Goal: Find specific page/section: Find specific page/section

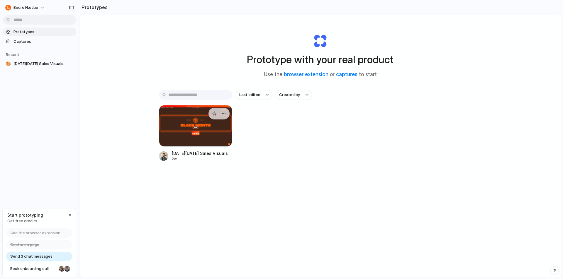
click at [184, 139] on div at bounding box center [195, 126] width 73 height 42
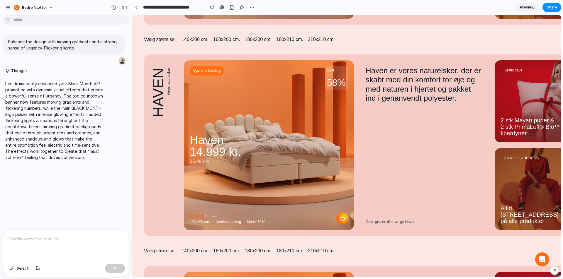
scroll to position [1465, 0]
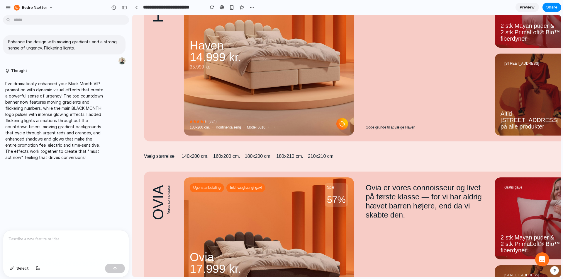
click at [229, 159] on button "160x200 cm." at bounding box center [226, 156] width 27 height 6
click at [248, 154] on button "180x200 cm." at bounding box center [258, 156] width 27 height 6
click at [225, 155] on button "160x200 cm." at bounding box center [226, 156] width 27 height 6
drag, startPoint x: 202, startPoint y: 158, endPoint x: 236, endPoint y: 159, distance: 34.3
click at [202, 158] on button "140x200 cm." at bounding box center [194, 156] width 27 height 6
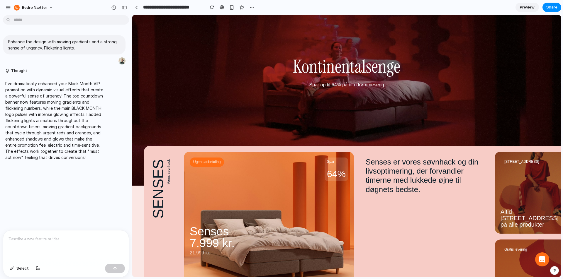
scroll to position [645, 0]
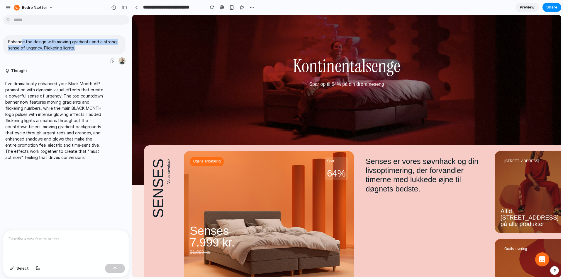
drag, startPoint x: 69, startPoint y: 46, endPoint x: 90, endPoint y: 48, distance: 21.2
click at [90, 48] on p "Enhance the design with moving gradients and a strong sense of urgency. Flicker…" at bounding box center [64, 45] width 112 height 12
drag, startPoint x: 73, startPoint y: 49, endPoint x: 34, endPoint y: 41, distance: 39.7
click at [37, 41] on p "Enhance the design with moving gradients and a strong sense of urgency. Flicker…" at bounding box center [64, 45] width 112 height 12
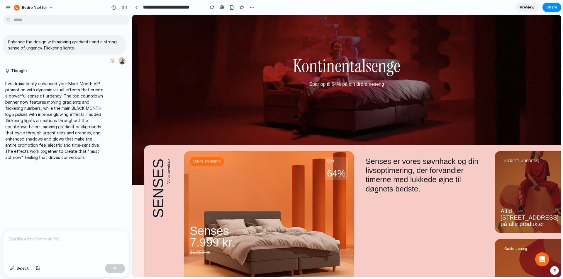
click at [30, 41] on p "Enhance the design with moving gradients and a strong sense of urgency. Flicker…" at bounding box center [64, 45] width 112 height 12
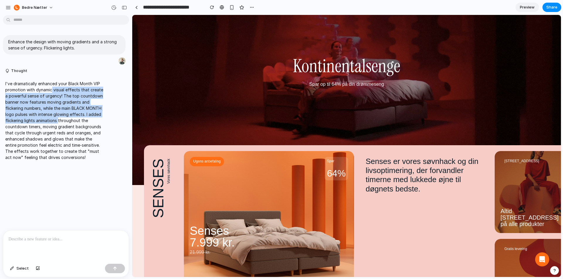
drag, startPoint x: 69, startPoint y: 110, endPoint x: 76, endPoint y: 122, distance: 14.3
click at [75, 121] on p "I've dramatically enhanced your Black Month VIP promotion with dynamic visual e…" at bounding box center [54, 121] width 98 height 80
click at [76, 122] on p "I've dramatically enhanced your Black Month VIP promotion with dynamic visual e…" at bounding box center [54, 121] width 98 height 80
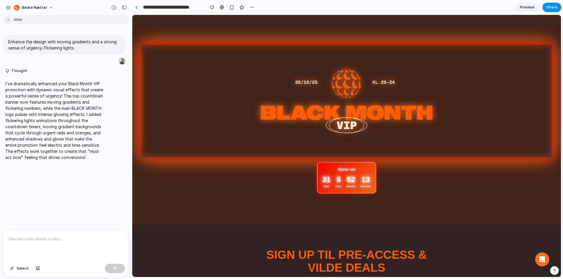
scroll to position [0, 0]
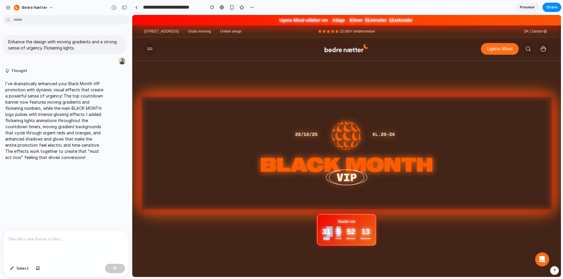
drag, startPoint x: 323, startPoint y: 234, endPoint x: 353, endPoint y: 232, distance: 30.5
click at [348, 233] on div "31 Dage 5 Timer 52 Minutter 13 Sekunder" at bounding box center [346, 234] width 49 height 14
click at [353, 232] on div "31 Dage 5 Timer 52 Minutter 13 Sekunder" at bounding box center [346, 234] width 49 height 14
click at [53, 240] on div at bounding box center [65, 246] width 125 height 31
click at [56, 241] on div at bounding box center [65, 246] width 125 height 31
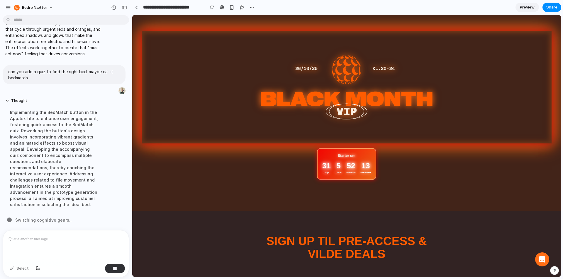
scroll to position [117, 0]
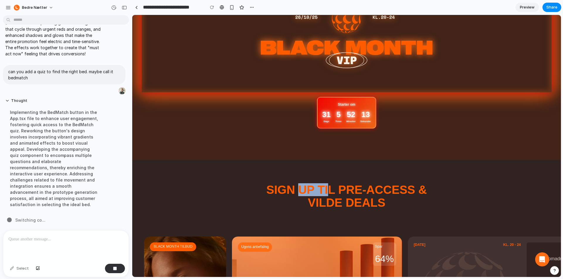
drag, startPoint x: 320, startPoint y: 191, endPoint x: 345, endPoint y: 196, distance: 25.6
click at [341, 195] on h2 "SIGN UP TIL PRE-ACCESS & VILDE DEALS" at bounding box center [346, 196] width 405 height 26
click at [345, 196] on h2 "SIGN UP TIL PRE-ACCESS & VILDE DEALS" at bounding box center [346, 196] width 405 height 26
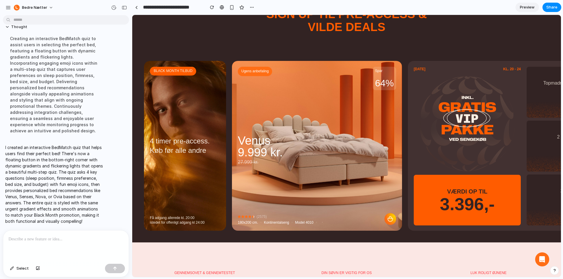
scroll to position [0, 0]
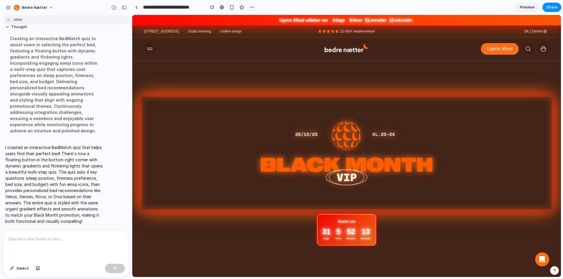
click at [253, 7] on div "button" at bounding box center [251, 7] width 5 height 5
click at [219, 6] on div "Duplicate Delete" at bounding box center [281, 139] width 563 height 279
click at [144, 46] on button at bounding box center [150, 49] width 12 height 12
click at [149, 46] on span at bounding box center [150, 49] width 12 height 12
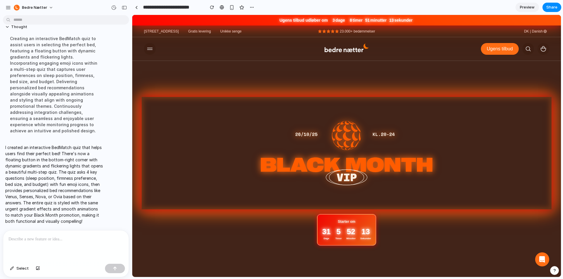
click at [345, 75] on div at bounding box center [346, 146] width 428 height 262
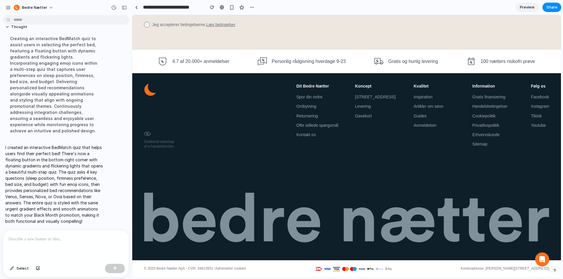
scroll to position [192, 0]
click at [46, 237] on p at bounding box center [64, 239] width 113 height 7
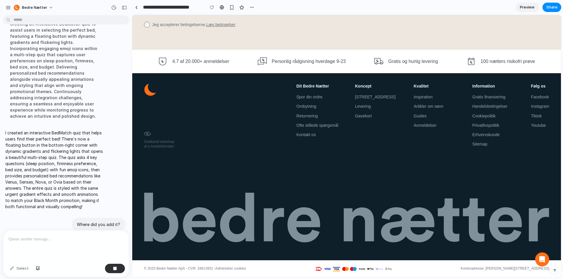
scroll to position [234, 0]
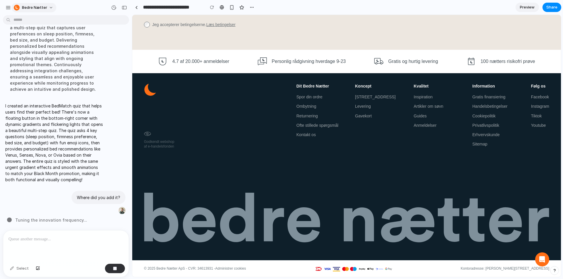
click at [42, 3] on button "Bedre Nætter" at bounding box center [33, 7] width 45 height 9
click at [8, 5] on div "Settings Invite members Change theme Sign out" at bounding box center [281, 139] width 563 height 279
click at [5, 8] on button "button" at bounding box center [8, 7] width 9 height 9
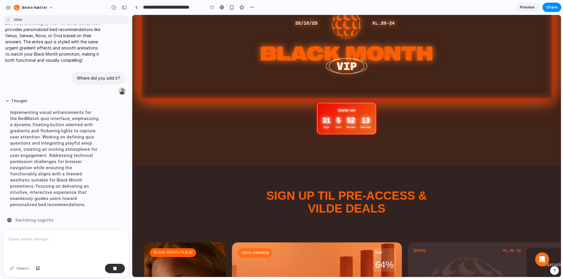
scroll to position [117, 0]
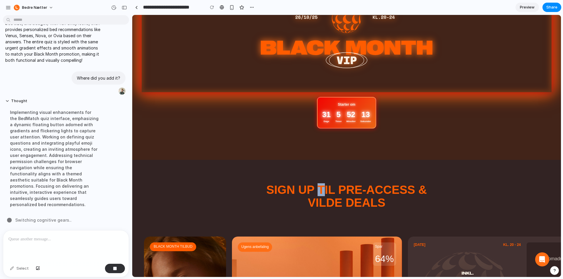
drag, startPoint x: 322, startPoint y: 192, endPoint x: 341, endPoint y: 195, distance: 19.4
click at [335, 195] on h2 "SIGN UP TIL PRE-ACCESS & VILDE DEALS" at bounding box center [346, 196] width 405 height 26
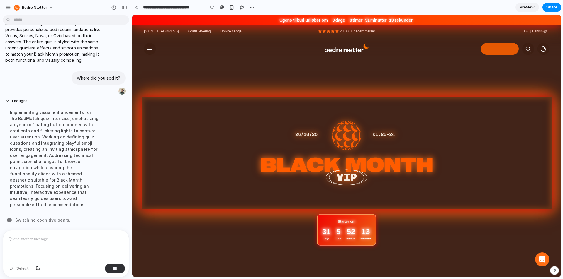
click at [486, 50] on link "Ugens tilbud" at bounding box center [500, 49] width 38 height 12
drag, startPoint x: 339, startPoint y: 29, endPoint x: 370, endPoint y: 29, distance: 31.1
click at [367, 29] on span "23.000+ bedømmelser" at bounding box center [357, 31] width 35 height 5
click at [375, 29] on div "[STREET_ADDRESS] Gratis levering Unikke senge reviews-stars 23.000+ bedømmelser…" at bounding box center [346, 31] width 428 height 12
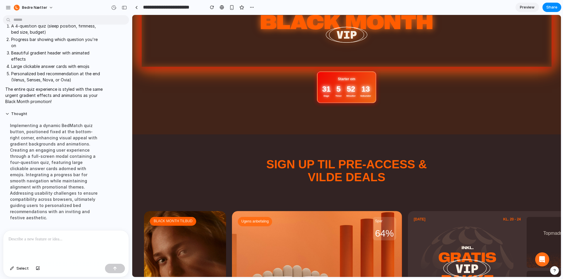
scroll to position [176, 0]
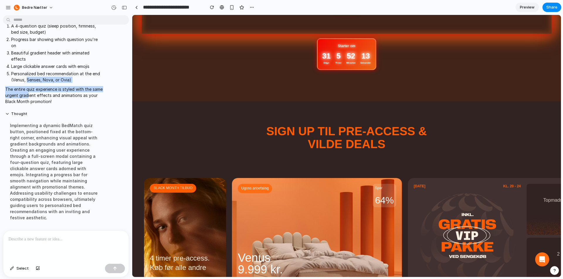
drag, startPoint x: 35, startPoint y: 94, endPoint x: 42, endPoint y: 103, distance: 10.9
click at [41, 101] on span "I added the BedMatch quiz button in the bottom-right corner of the page! Here's…" at bounding box center [54, 11] width 98 height 188
click at [42, 103] on p "The entire quiz experience is styled with the same urgent gradient effects and …" at bounding box center [54, 95] width 98 height 18
drag, startPoint x: 45, startPoint y: 104, endPoint x: 29, endPoint y: 98, distance: 17.4
click at [31, 98] on p "The entire quiz experience is styled with the same urgent gradient effects and …" at bounding box center [54, 95] width 98 height 18
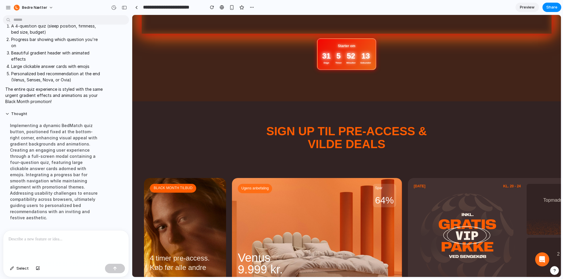
click at [23, 96] on p "The entire quiz experience is styled with the same urgent gradient effects and …" at bounding box center [54, 95] width 98 height 18
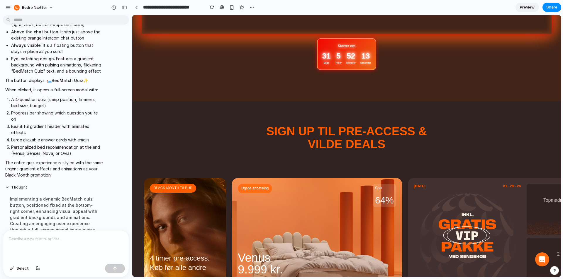
scroll to position [304, 0]
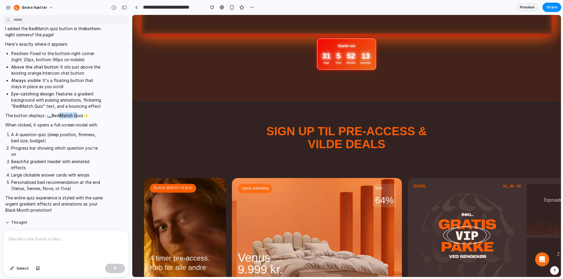
drag, startPoint x: 74, startPoint y: 130, endPoint x: 78, endPoint y: 130, distance: 3.8
click at [77, 118] on strong "BedMatch Quiz" at bounding box center [68, 115] width 32 height 5
click at [78, 118] on strong "BedMatch Quiz" at bounding box center [68, 115] width 32 height 5
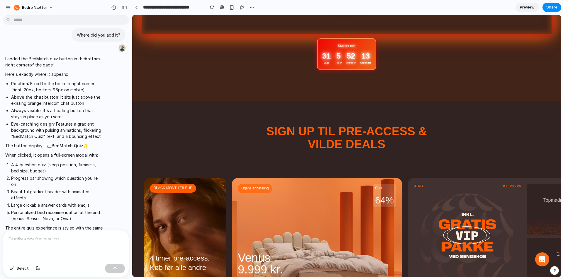
scroll to position [246, 0]
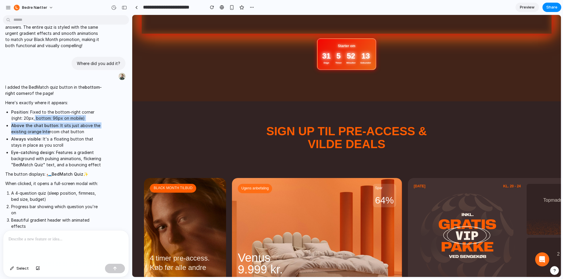
drag, startPoint x: 42, startPoint y: 135, endPoint x: 68, endPoint y: 171, distance: 44.8
click at [58, 157] on ul "Position : Fixed to the bottom-right corner (right: 20px, bottom: 96px on mobil…" at bounding box center [54, 138] width 98 height 59
click at [68, 168] on li "Eye-catching design : Features a gradient background with pulsing animations, f…" at bounding box center [57, 158] width 92 height 18
drag, startPoint x: 38, startPoint y: 132, endPoint x: 72, endPoint y: 176, distance: 56.1
click at [67, 168] on ul "Position : Fixed to the bottom-right corner (right: 20px, bottom: 96px on mobil…" at bounding box center [54, 138] width 98 height 59
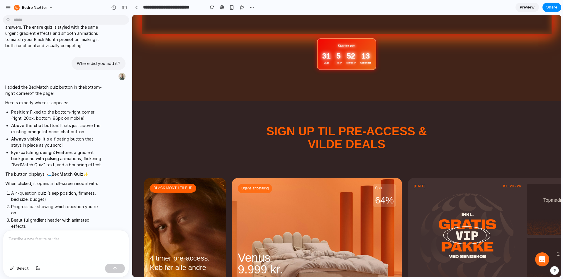
click at [72, 168] on li "Eye-catching design : Features a gradient background with pulsing animations, f…" at bounding box center [57, 158] width 92 height 18
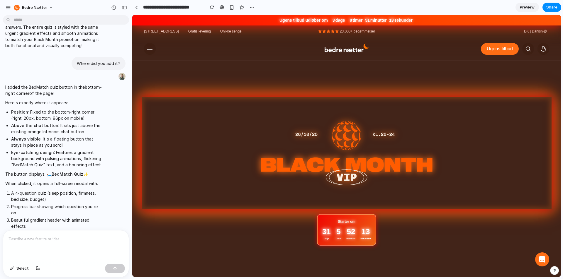
click at [555, 271] on div "button" at bounding box center [554, 271] width 4 height 4
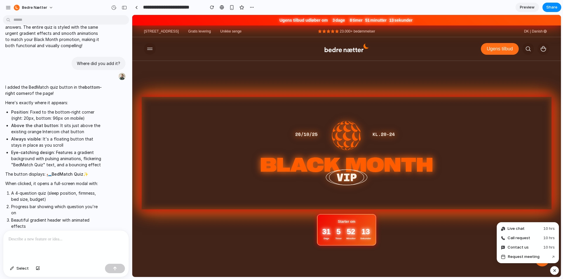
click at [555, 271] on div "button" at bounding box center [554, 270] width 5 height 7
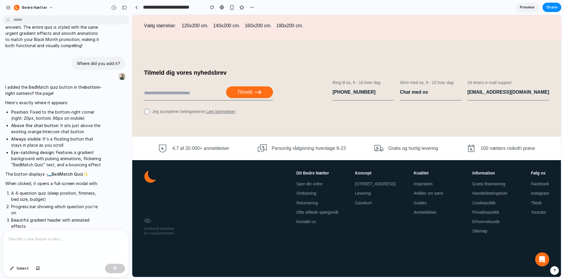
scroll to position [6510, 0]
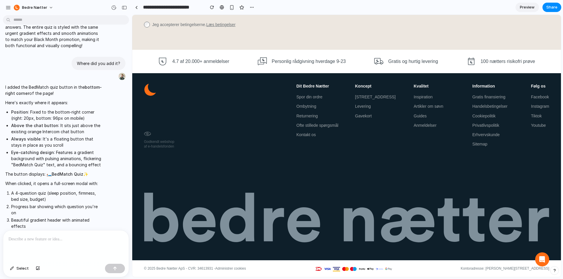
click at [531, 7] on span "Preview" at bounding box center [527, 7] width 15 height 6
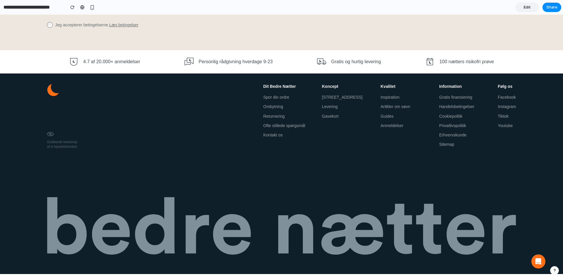
scroll to position [6512, 0]
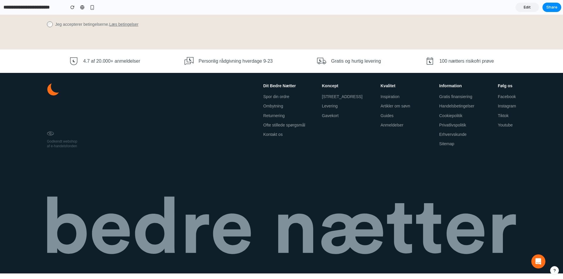
click at [50, 26] on div "Jeg accepterer betingelserne. Læs betingelser" at bounding box center [92, 25] width 91 height 8
click at [52, 93] on icon at bounding box center [52, 90] width 11 height 12
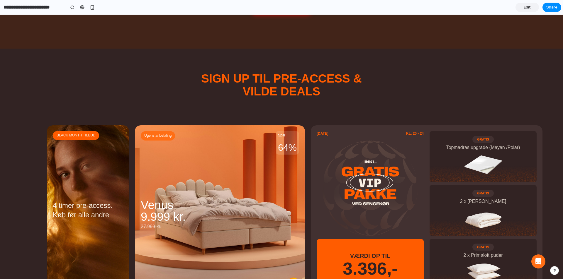
scroll to position [0, 0]
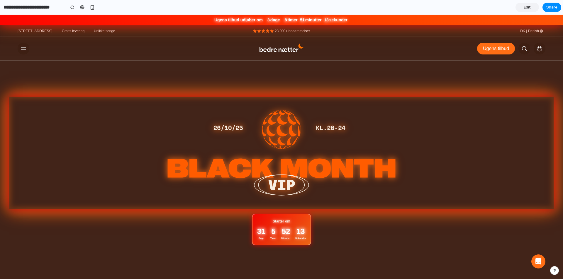
drag, startPoint x: 264, startPoint y: 232, endPoint x: 266, endPoint y: 229, distance: 3.2
click at [266, 230] on div "31 Dage 5 Timer 52 Minutter 13 Sekunder" at bounding box center [281, 233] width 49 height 14
click at [341, 236] on div "Starter om 31 Dage 5 Timer 52 Minutter 13 Sekunder" at bounding box center [281, 176] width 563 height 158
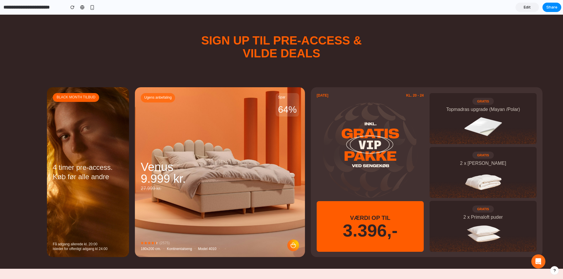
scroll to position [293, 0]
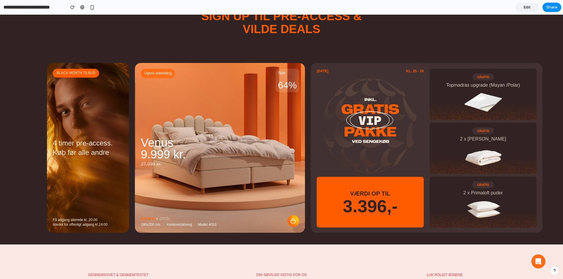
click at [289, 123] on link "shopping-cart" at bounding box center [220, 148] width 170 height 170
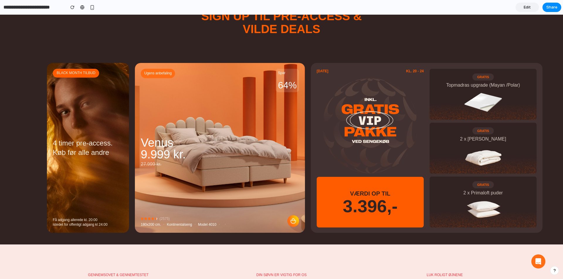
click at [346, 122] on img at bounding box center [370, 122] width 58 height 48
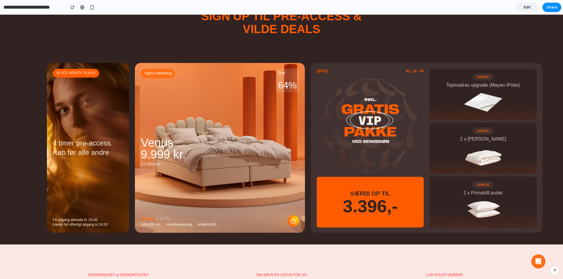
click at [73, 140] on h3 "4 timer pre-access. Køb før alle andre" at bounding box center [88, 148] width 70 height 19
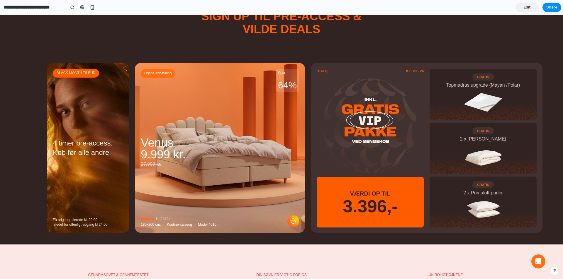
scroll to position [527, 0]
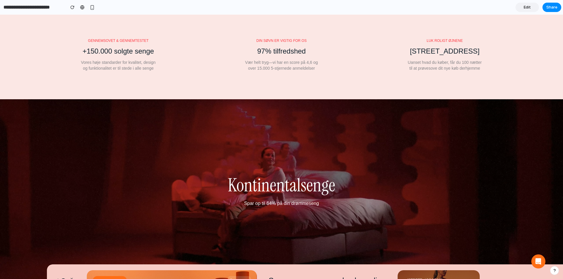
click at [178, 112] on div at bounding box center [281, 201] width 563 height 205
click at [267, 136] on div at bounding box center [281, 201] width 563 height 205
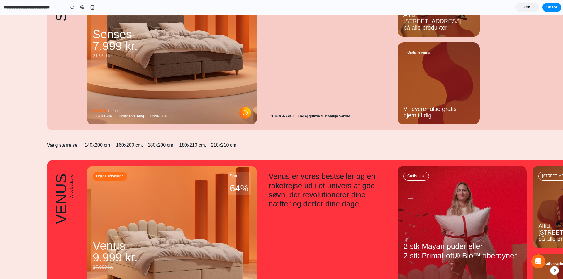
scroll to position [879, 0]
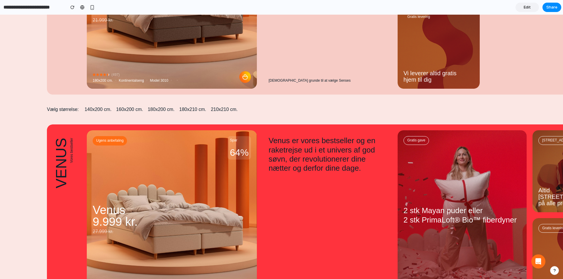
click at [287, 134] on div "Venus er vores bestseller og en raketrejse ud i et univers af god søvn, der rev…" at bounding box center [327, 215] width 129 height 170
drag, startPoint x: 254, startPoint y: 190, endPoint x: 324, endPoint y: 228, distance: 79.7
click at [291, 211] on div "Ugens anbefaling Spar 64% Venus 9.999 kr. 27.999 kr. reviews-star reviews-star …" at bounding box center [305, 216] width 516 height 182
click at [324, 228] on div "Venus er vores bestseller og en raketrejse ud i et univers af god søvn, der rev…" at bounding box center [327, 215] width 129 height 170
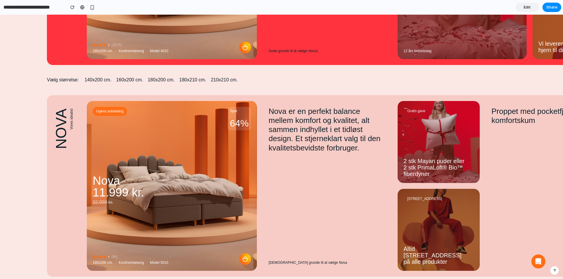
scroll to position [1172, 0]
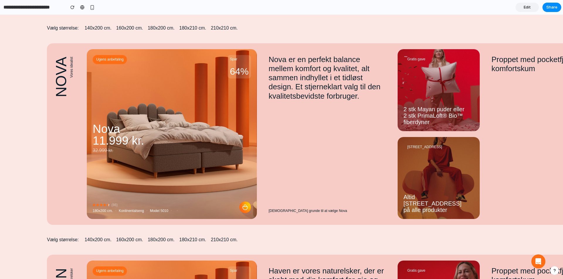
click at [481, 161] on div "Gratis gave 2 stk Mayan puder eller 2 stk PrimaLoft® Bio™ fiberdyner 100 nætter…" at bounding box center [441, 134] width 88 height 182
click at [424, 186] on img at bounding box center [438, 178] width 86 height 86
drag, startPoint x: 215, startPoint y: 183, endPoint x: 270, endPoint y: 185, distance: 54.3
click at [219, 183] on link "shopping-cart" at bounding box center [172, 134] width 170 height 170
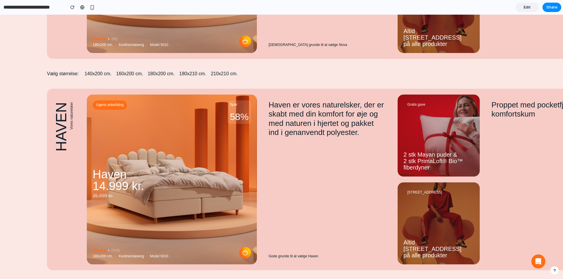
scroll to position [1465, 0]
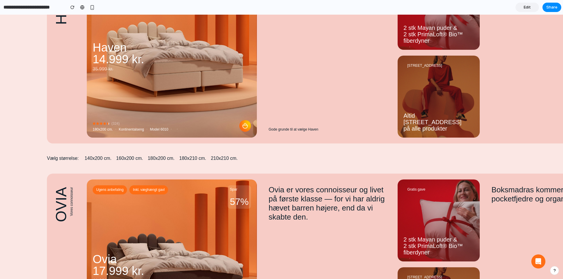
click at [246, 152] on div "Vælg størrelse: 140x200 cm. 160x200 cm. 180x200 cm. 180x210 cm. 210x210 cm." at bounding box center [281, 159] width 469 height 30
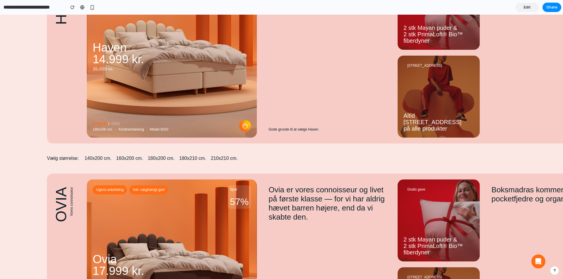
click at [211, 131] on link "shopping-cart" at bounding box center [172, 53] width 170 height 170
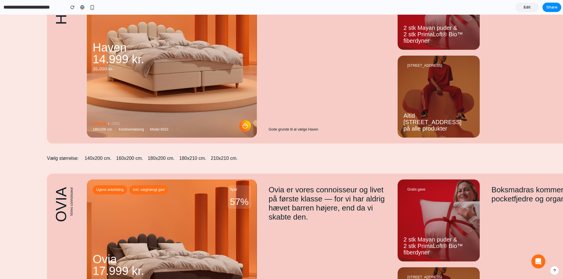
click at [188, 157] on button "180x210 cm." at bounding box center [192, 158] width 27 height 6
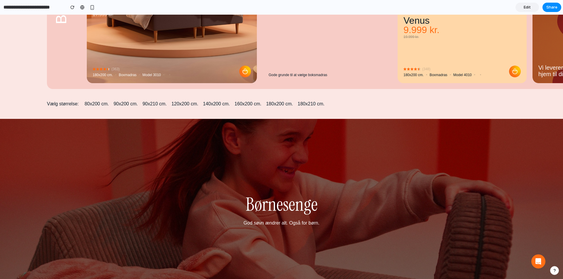
scroll to position [2813, 0]
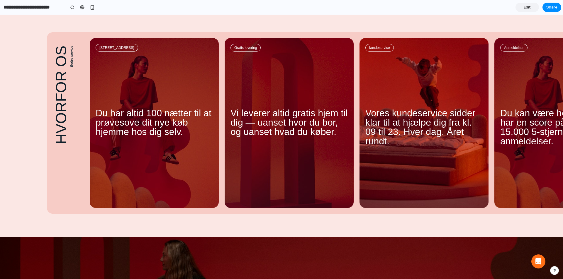
click at [405, 141] on p "Vores kundeservice sidder klar til at hjælpe dig fra kl. 09 til 23. Hver dag. Å…" at bounding box center [423, 127] width 117 height 38
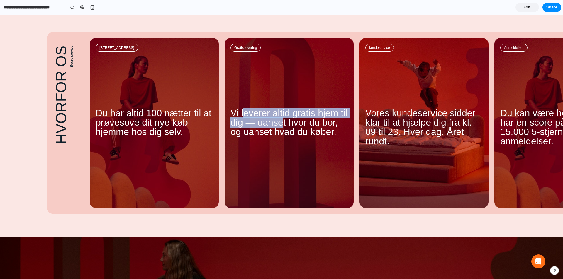
drag, startPoint x: 275, startPoint y: 126, endPoint x: 240, endPoint y: 112, distance: 38.4
click at [240, 112] on p "Vi leverer altid gratis hjem til dig — uanset hvor du bor, og uanset hvad du kø…" at bounding box center [288, 122] width 117 height 28
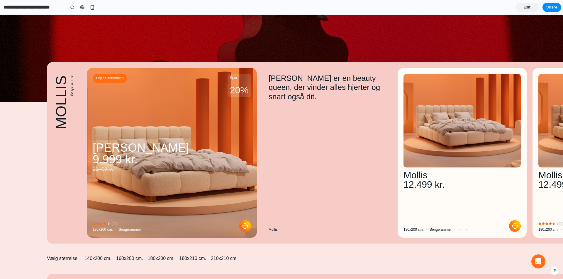
scroll to position [4337, 0]
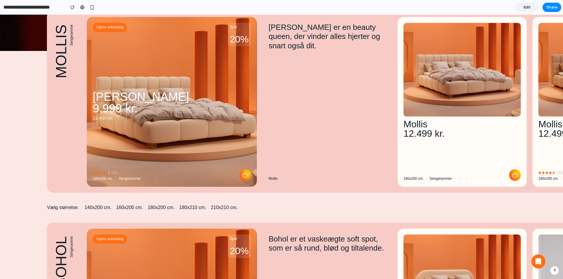
drag, startPoint x: 366, startPoint y: 120, endPoint x: 269, endPoint y: 115, distance: 97.7
click at [268, 115] on div "[PERSON_NAME] er en beauty queen, der vinder alles hjerter og snart også dit. M…" at bounding box center [327, 102] width 129 height 170
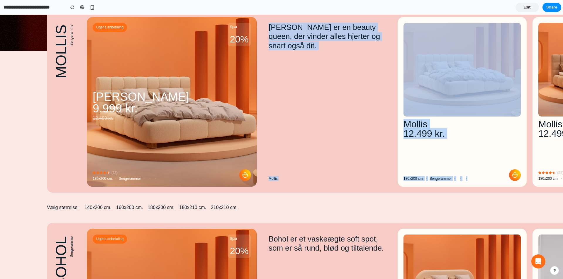
drag, startPoint x: 420, startPoint y: 115, endPoint x: 324, endPoint y: 111, distance: 95.9
click at [330, 112] on div "Ugens anbefaling Spar 20% Mollis Bouclé 9.999 kr. 12.499 kr. reviews-star revie…" at bounding box center [305, 102] width 516 height 182
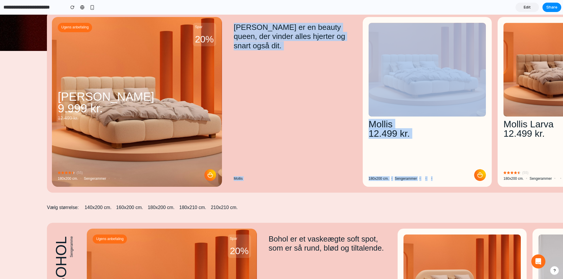
scroll to position [0, 0]
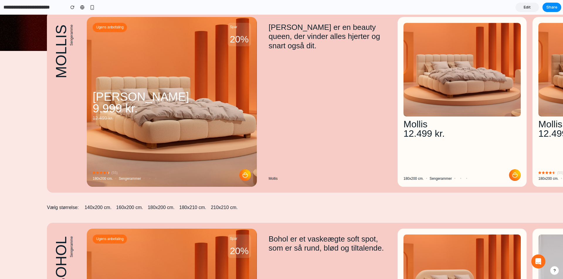
click at [323, 111] on div "[PERSON_NAME] er en beauty queen, der vinder alles hjerter og snart også dit. M…" at bounding box center [327, 102] width 129 height 170
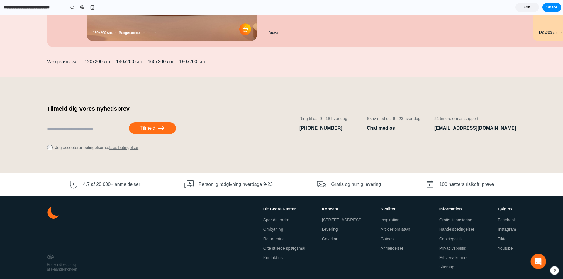
click at [540, 263] on button at bounding box center [538, 262] width 16 height 16
click at [537, 262] on button at bounding box center [538, 262] width 16 height 16
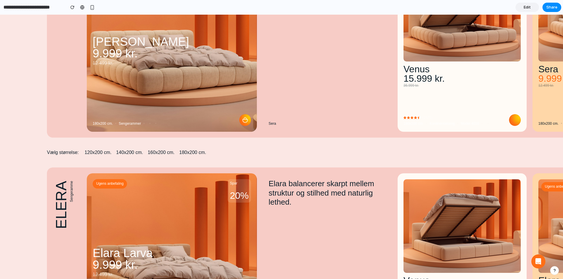
click at [523, 6] on link "Edit" at bounding box center [526, 7] width 23 height 9
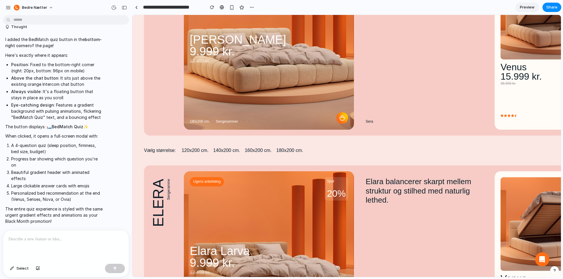
click at [63, 240] on p at bounding box center [65, 239] width 115 height 7
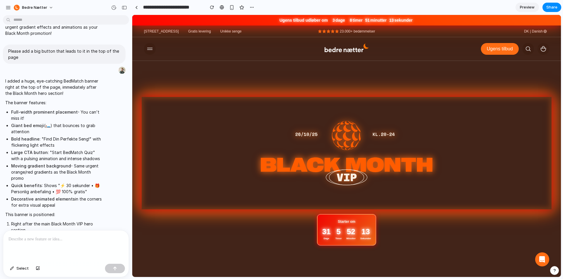
scroll to position [692, 0]
